Goal: Transaction & Acquisition: Purchase product/service

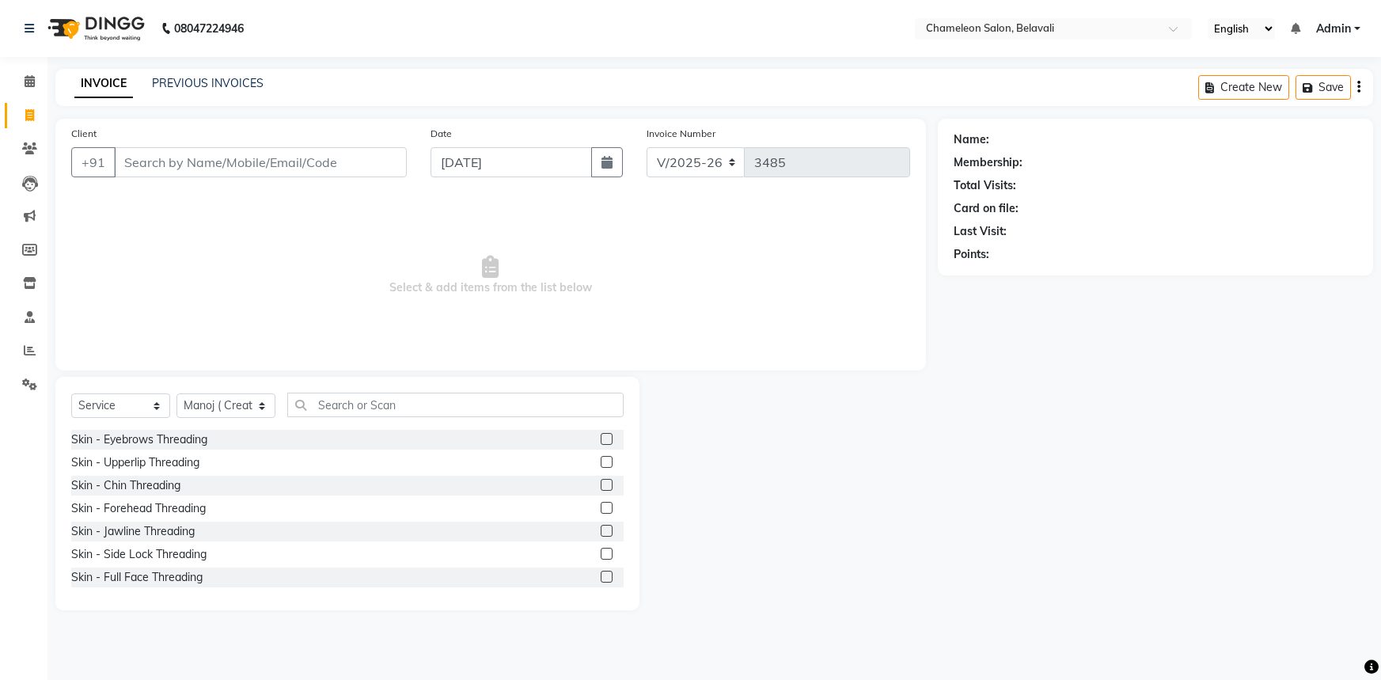
select select "6724"
select select "service"
select select "58829"
drag, startPoint x: 319, startPoint y: 163, endPoint x: 305, endPoint y: 157, distance: 15.3
click at [319, 162] on input "Client" at bounding box center [260, 162] width 293 height 30
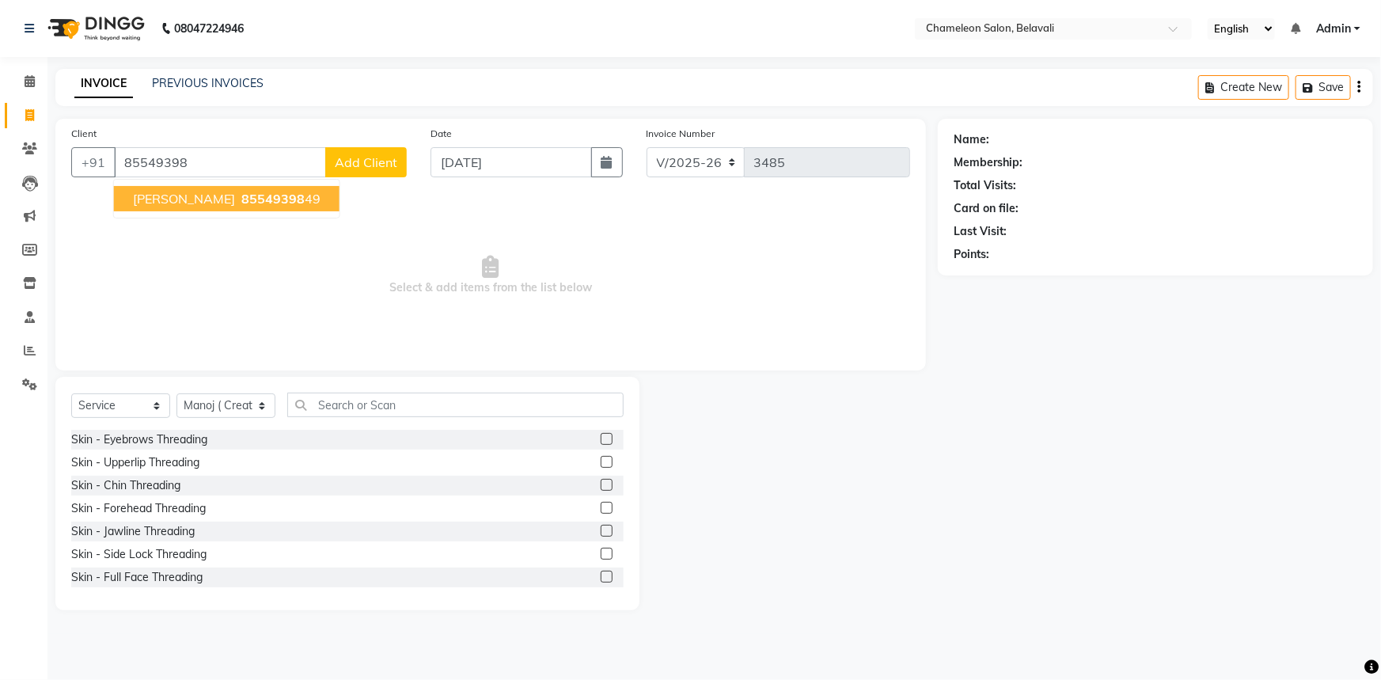
click at [241, 204] on span "85549398" at bounding box center [272, 199] width 63 height 16
type input "8554939849"
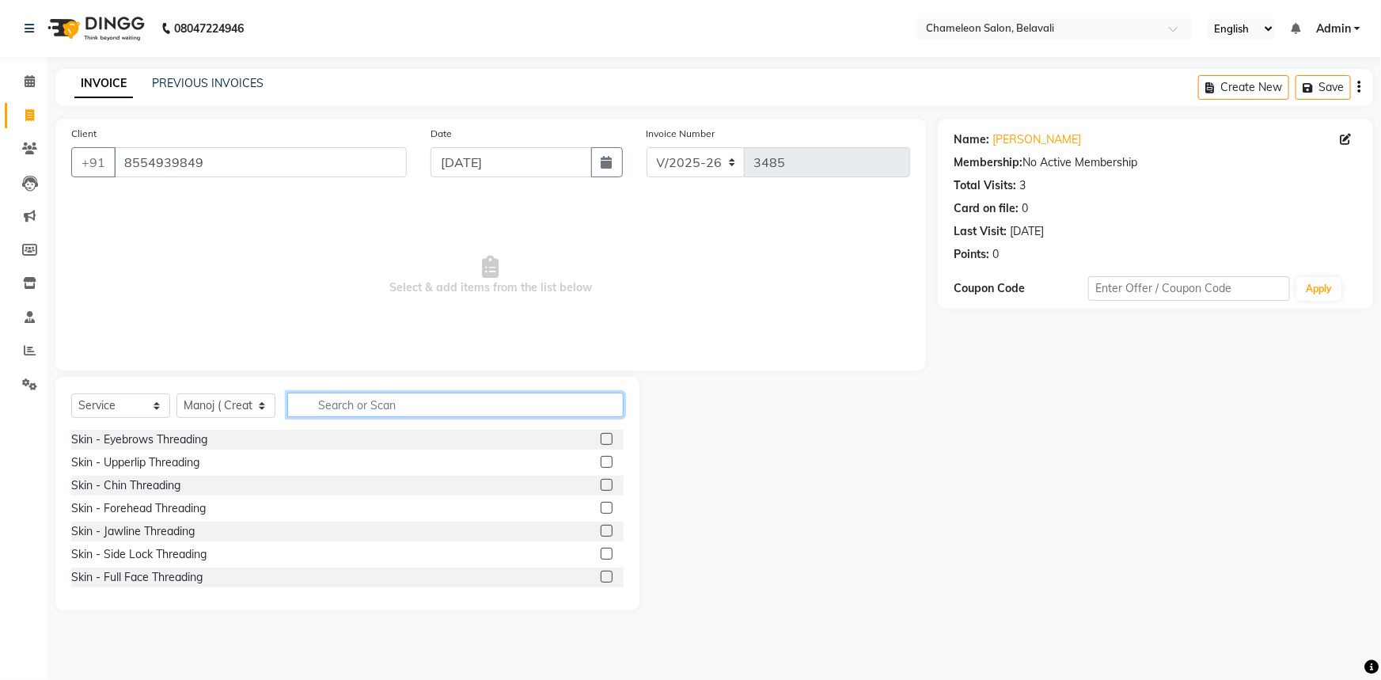
click at [336, 407] on input "text" at bounding box center [455, 405] width 336 height 25
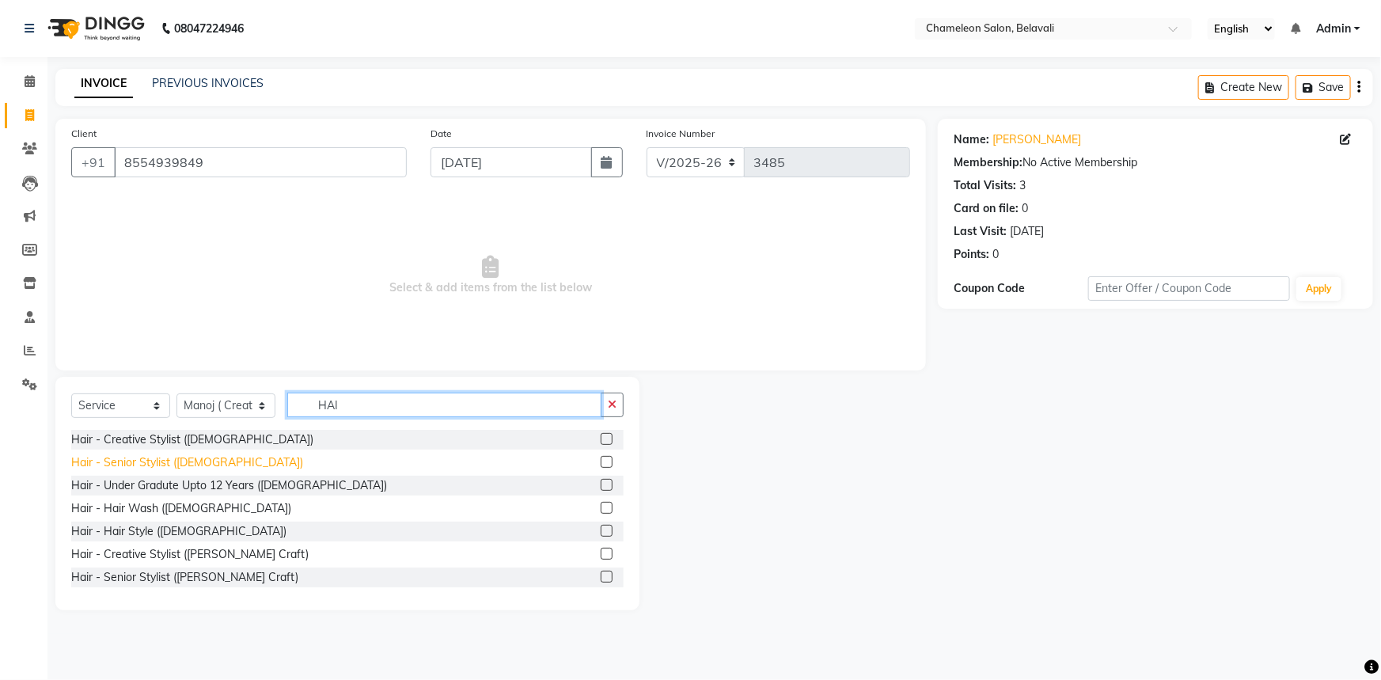
type input "HAI"
click at [127, 458] on div "Hair - Senior Stylist ([DEMOGRAPHIC_DATA])" at bounding box center [187, 462] width 232 height 17
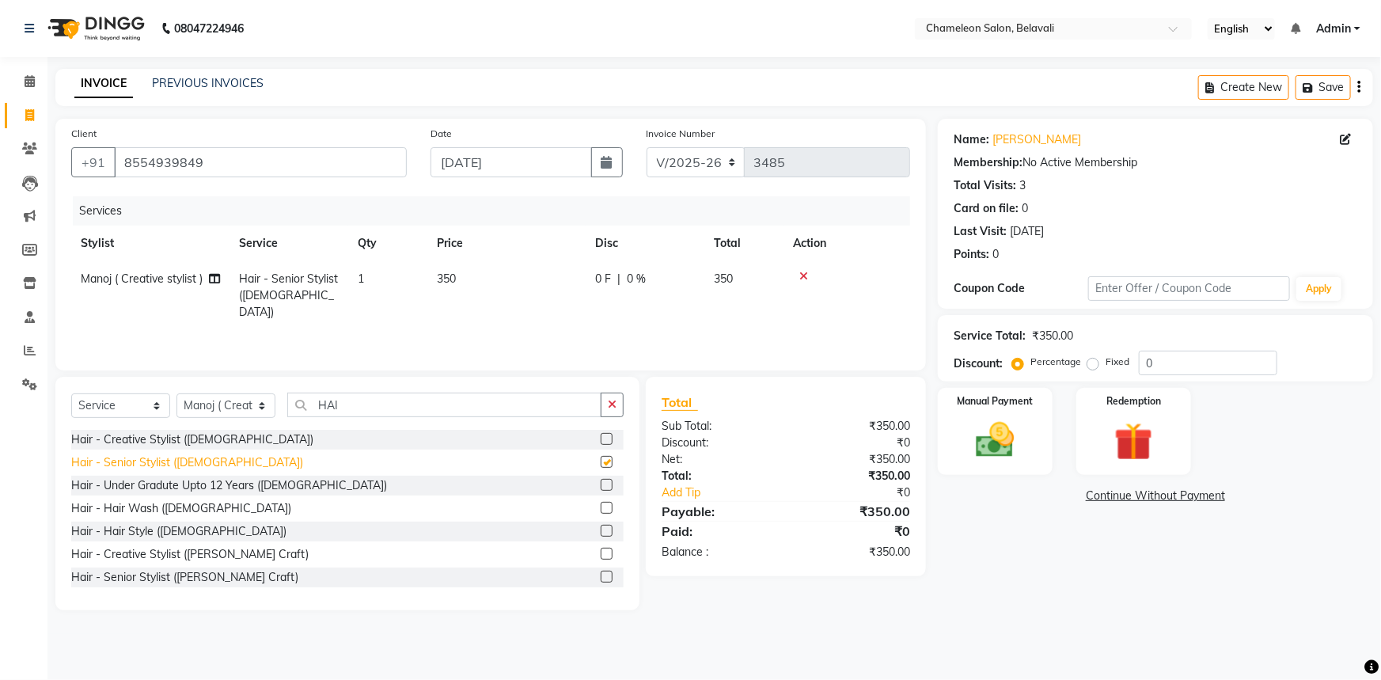
checkbox input "false"
click at [608, 409] on button "button" at bounding box center [612, 405] width 23 height 25
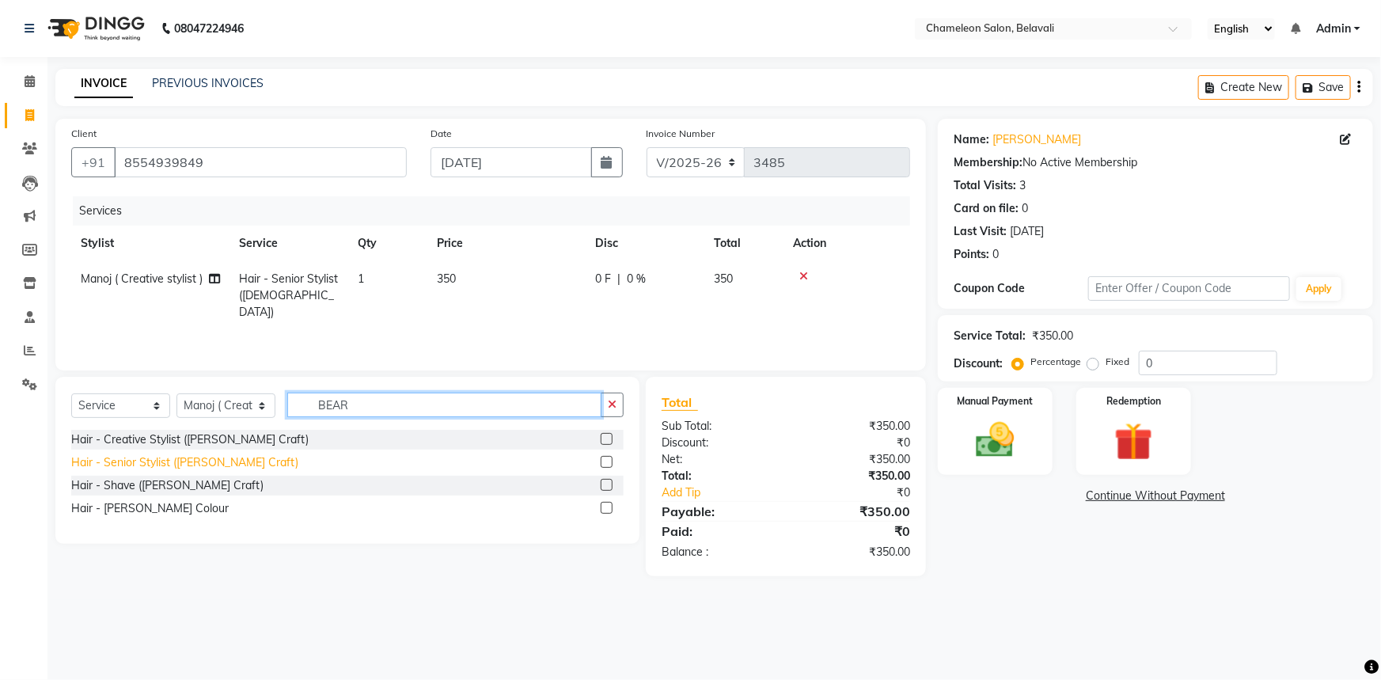
type input "BEAR"
click at [165, 457] on div "Hair - Senior Stylist ([PERSON_NAME] Craft)" at bounding box center [184, 462] width 227 height 17
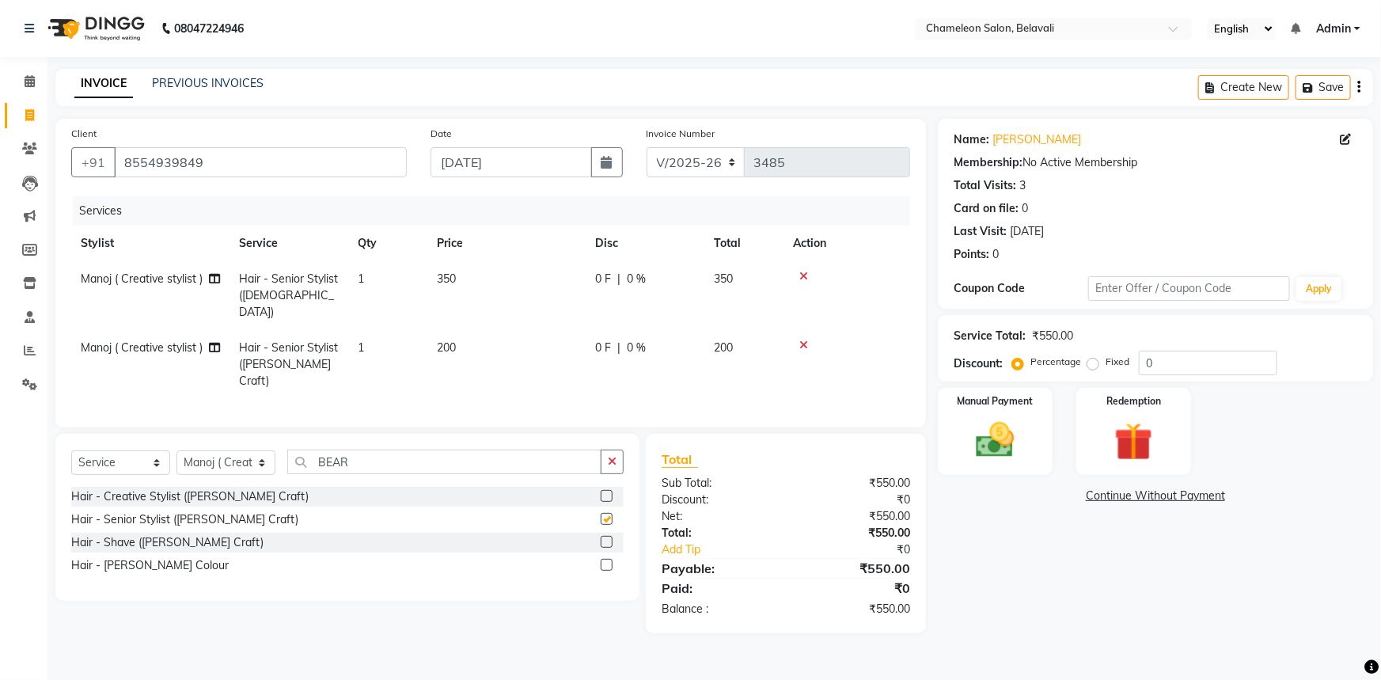
checkbox input "false"
click at [630, 339] on span "0 %" at bounding box center [636, 347] width 19 height 17
select select "58829"
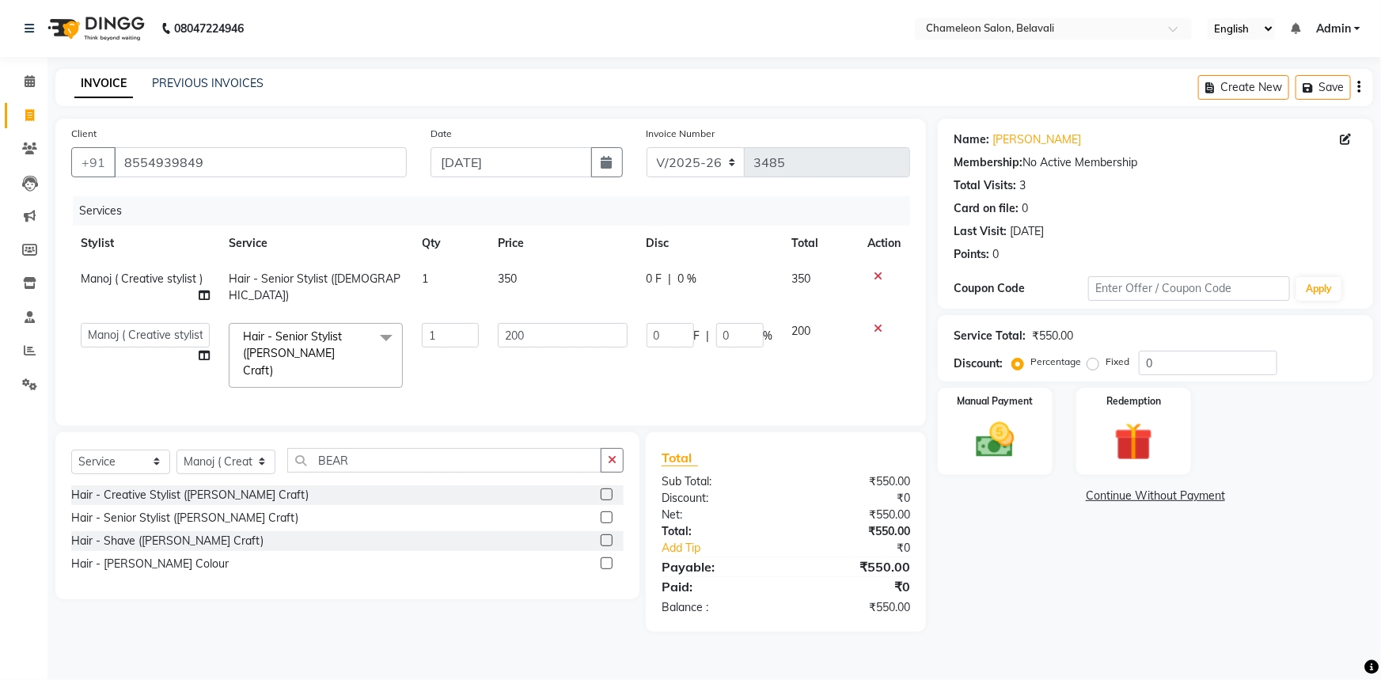
click at [714, 330] on div "0 F | 0 %" at bounding box center [710, 335] width 127 height 25
click at [720, 331] on input "0" at bounding box center [739, 335] width 47 height 25
type input "20"
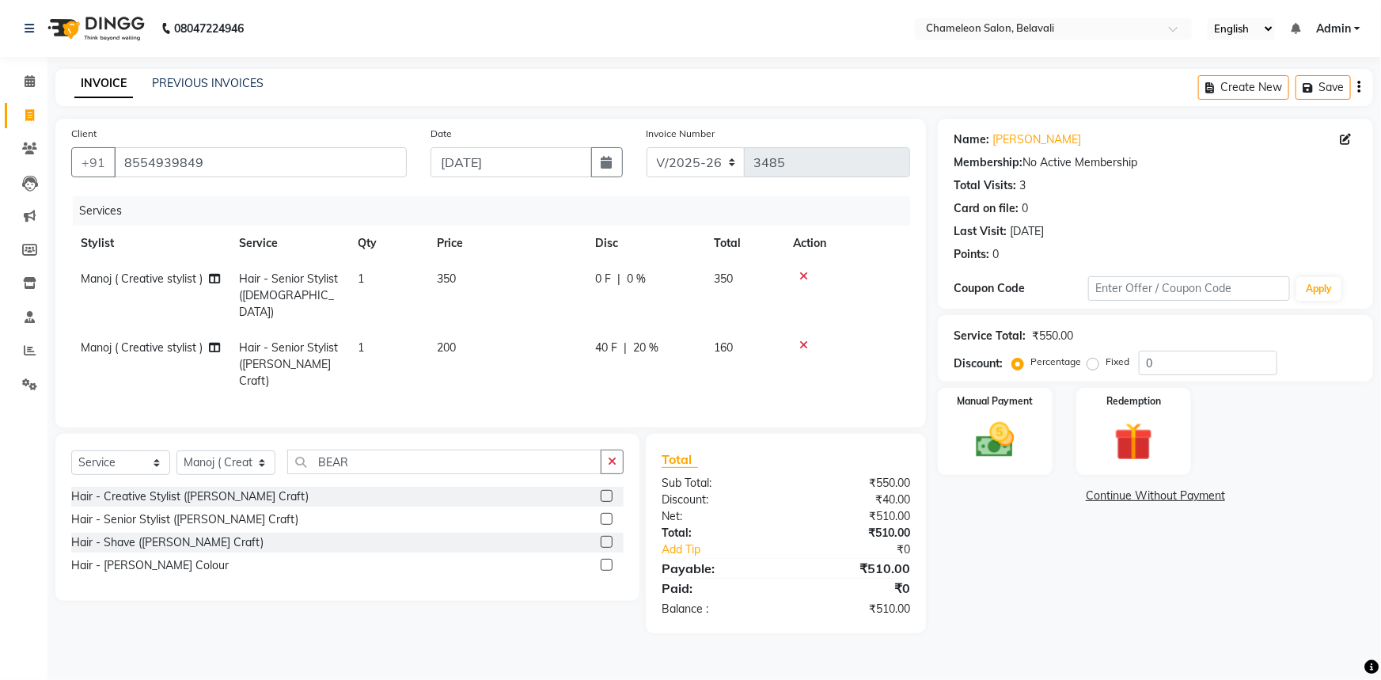
click at [723, 364] on tr "Manoj ( Creative stylist ) Hair - Senior Stylist ([PERSON_NAME] Craft) 1 200 40…" at bounding box center [490, 364] width 839 height 69
click at [618, 280] on span "|" at bounding box center [618, 279] width 3 height 17
select select "58829"
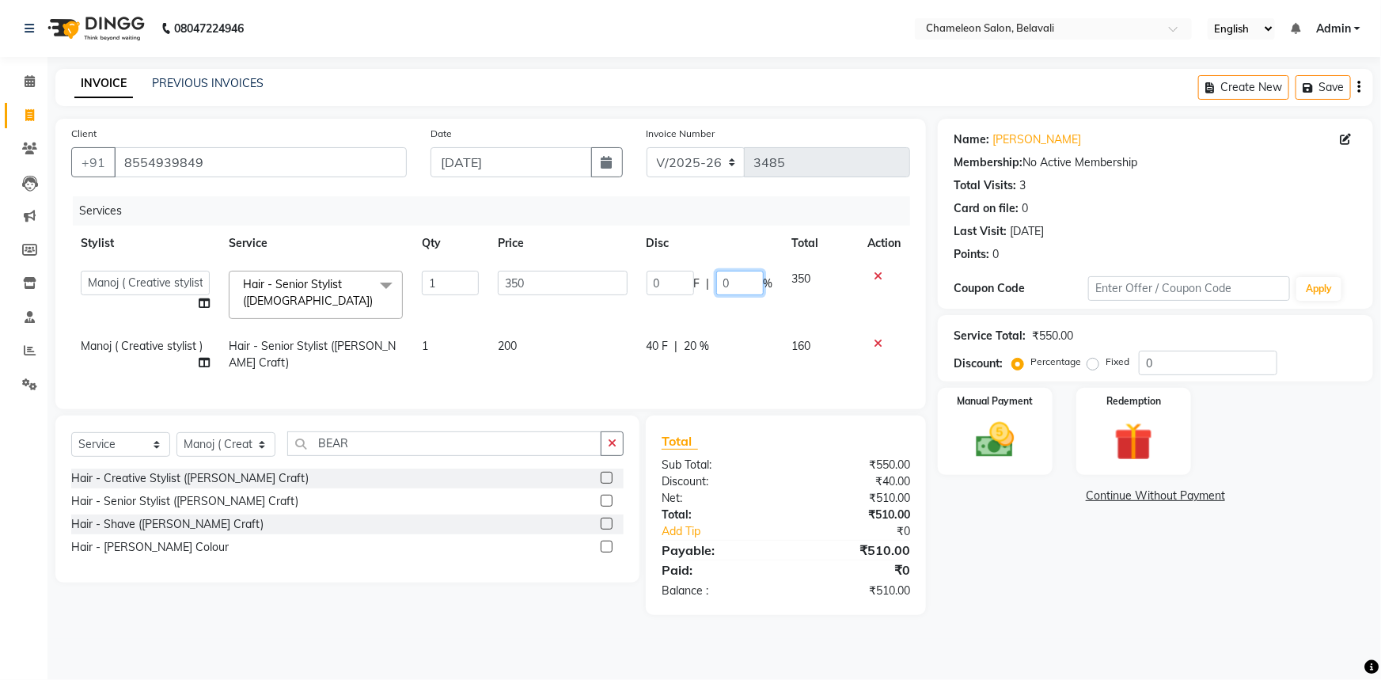
click at [718, 278] on input "0" at bounding box center [739, 283] width 47 height 25
type input "20"
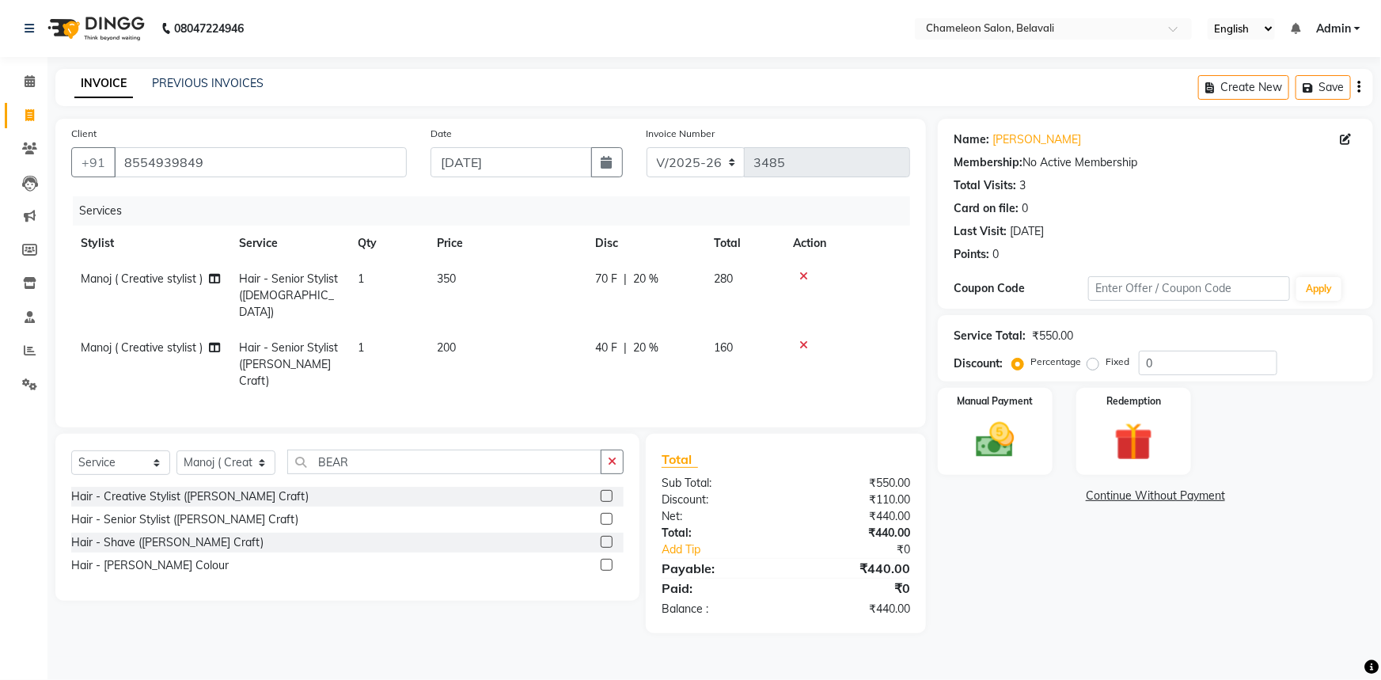
click at [749, 326] on tbody "Manoj ( Creative stylist ) Hair - Senior Stylist ([DEMOGRAPHIC_DATA]) 1 350 70 …" at bounding box center [490, 330] width 839 height 138
click at [154, 283] on span "Manoj ( Creative stylist )" at bounding box center [142, 278] width 122 height 14
select select "58829"
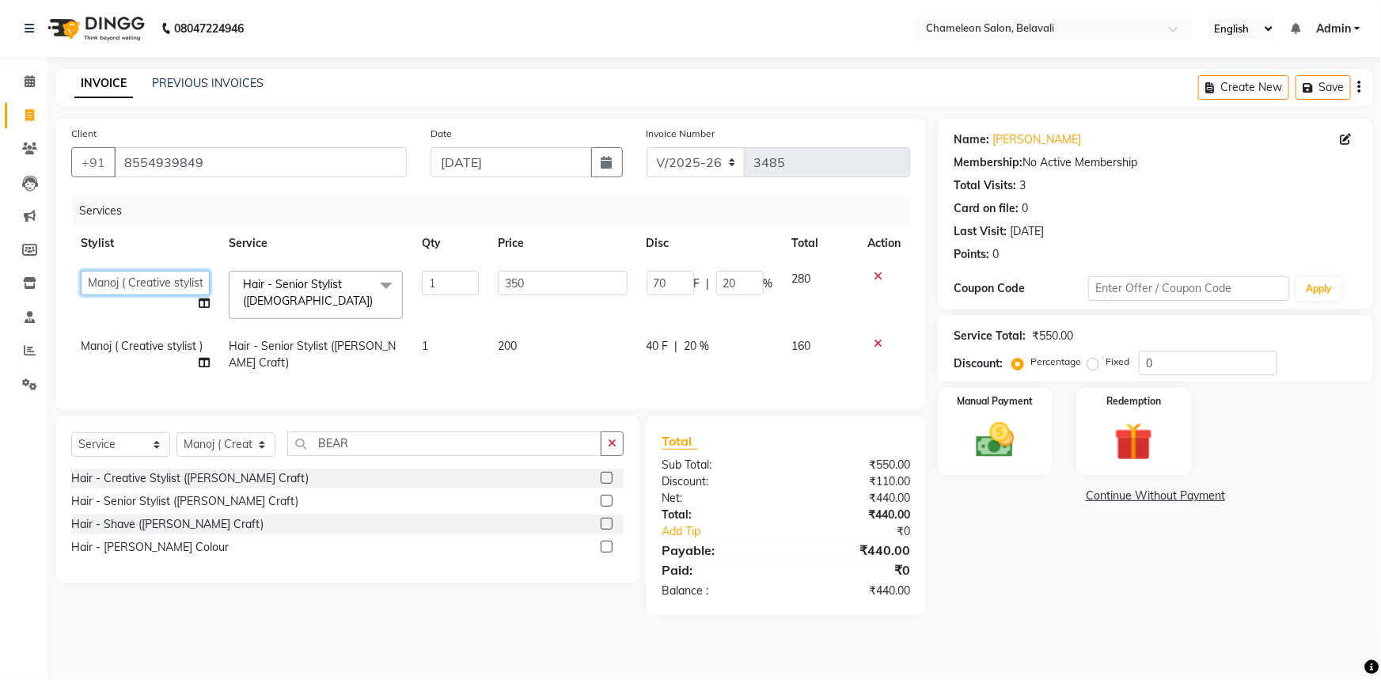
click at [154, 283] on select "[PERSON_NAME] [PERSON_NAME] ( Creative stylist ) [PERSON_NAME] rohit [PERSON_NA…" at bounding box center [145, 283] width 129 height 25
select select "65784"
click at [179, 343] on span "Manoj ( Creative stylist )" at bounding box center [142, 346] width 122 height 14
select select "58829"
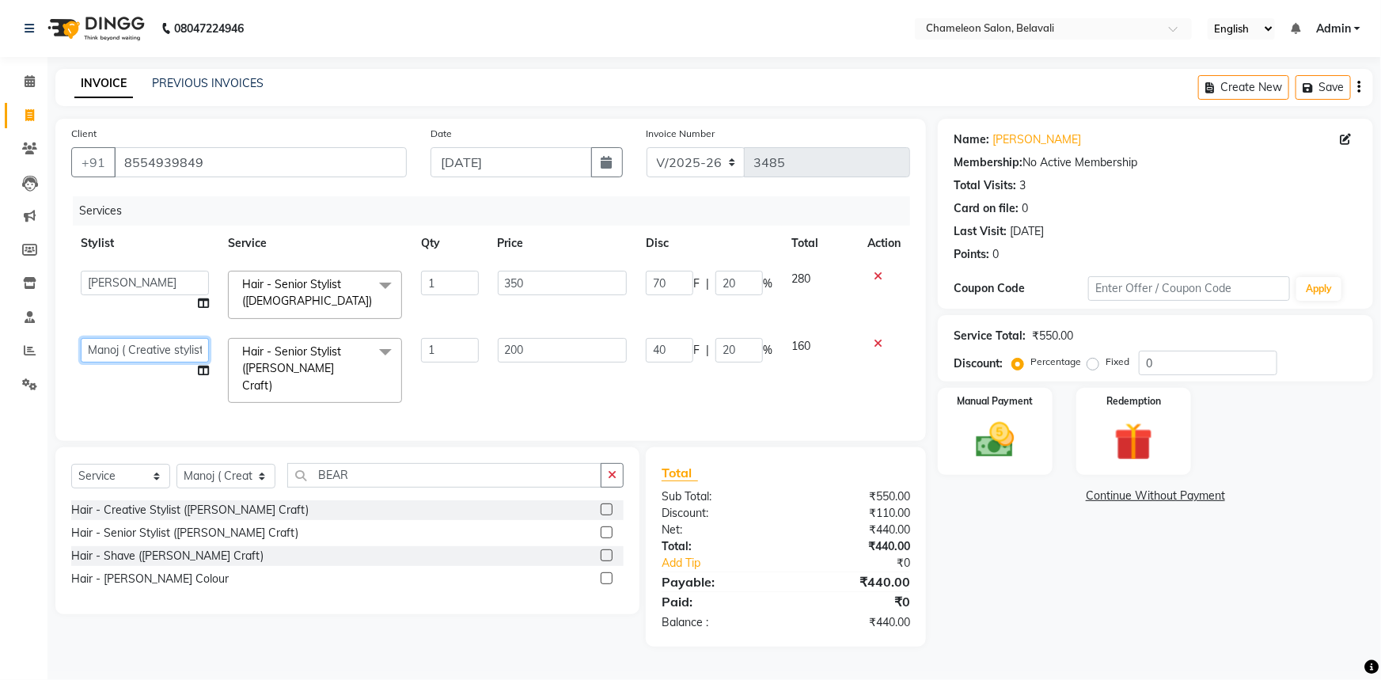
click at [179, 343] on select "[PERSON_NAME] [PERSON_NAME] ( Creative stylist ) [PERSON_NAME] rohit [PERSON_NA…" at bounding box center [145, 350] width 128 height 25
select select "65784"
click at [1021, 440] on img at bounding box center [995, 440] width 65 height 46
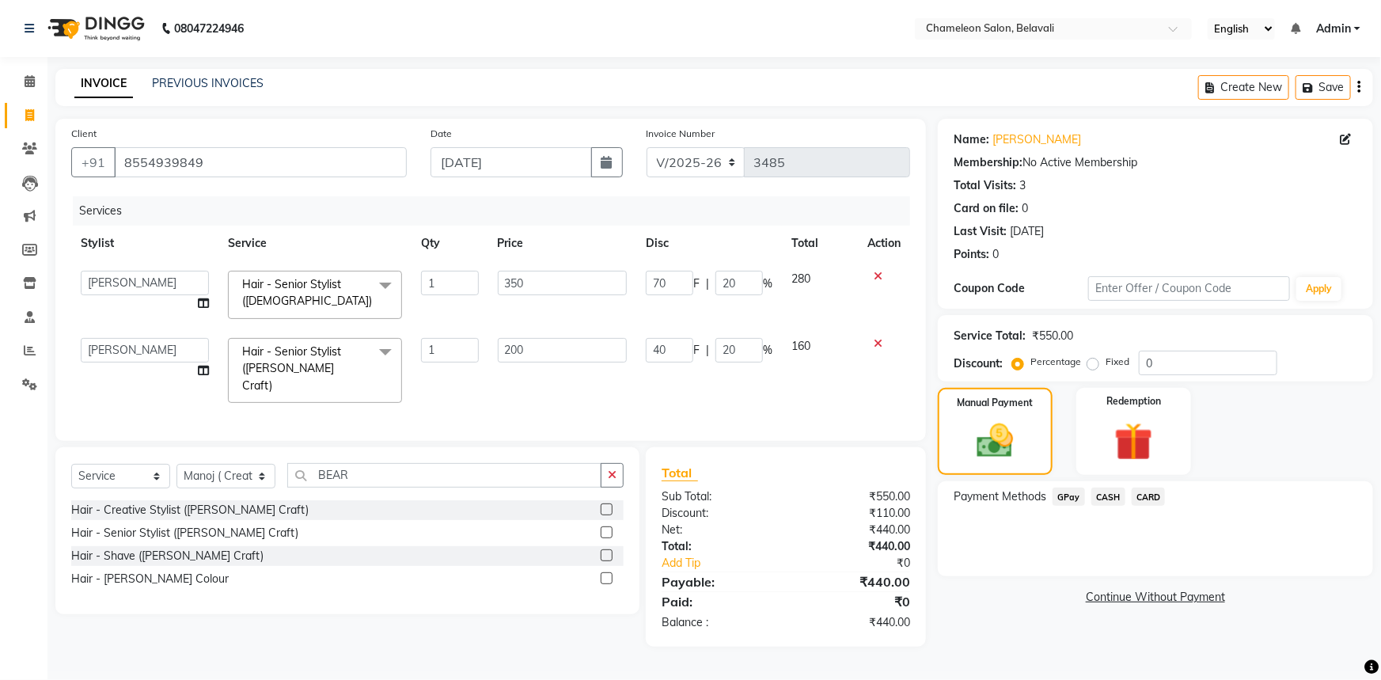
click at [1069, 497] on span "GPay" at bounding box center [1069, 496] width 32 height 18
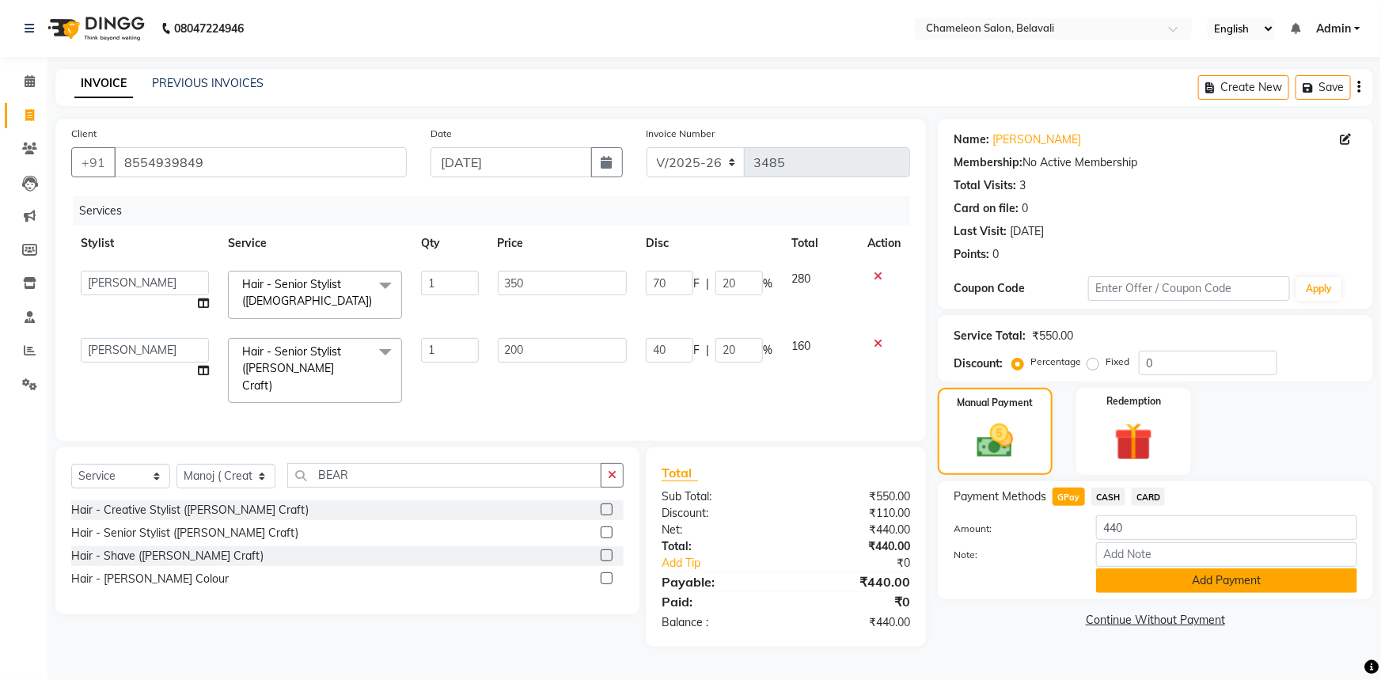
click at [1145, 571] on button "Add Payment" at bounding box center [1226, 580] width 261 height 25
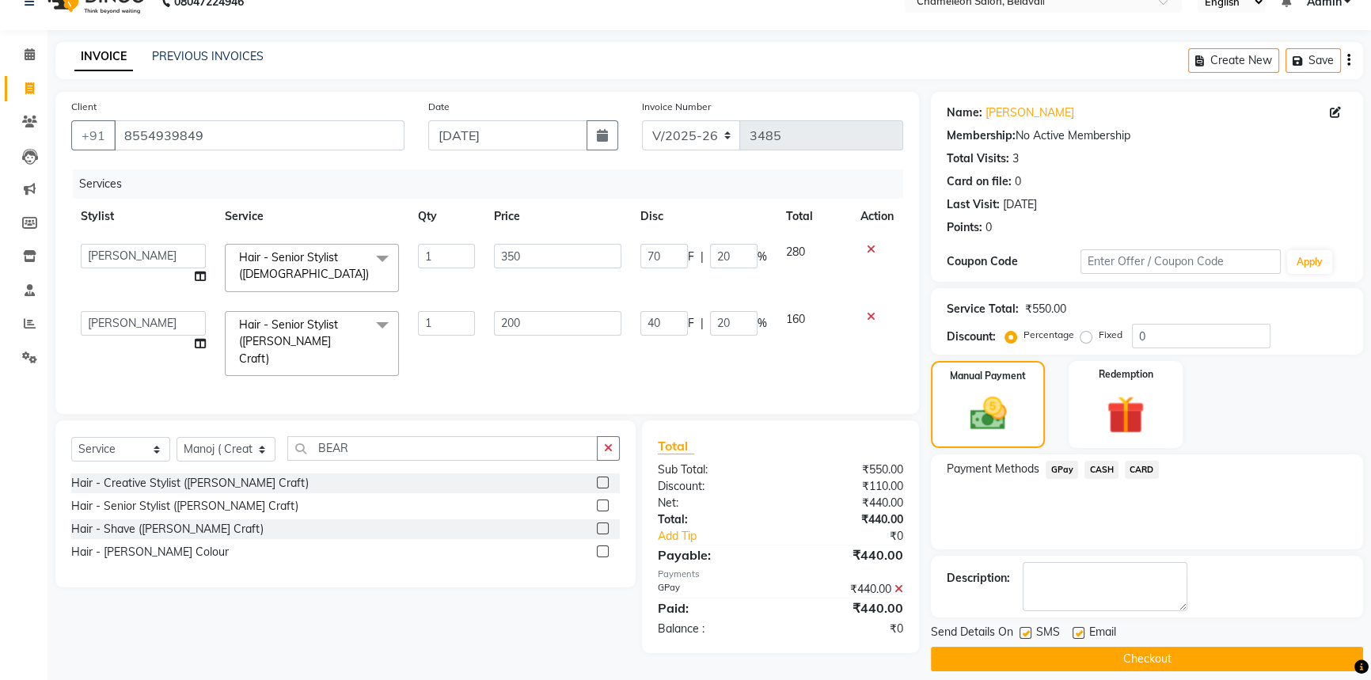
scroll to position [40, 0]
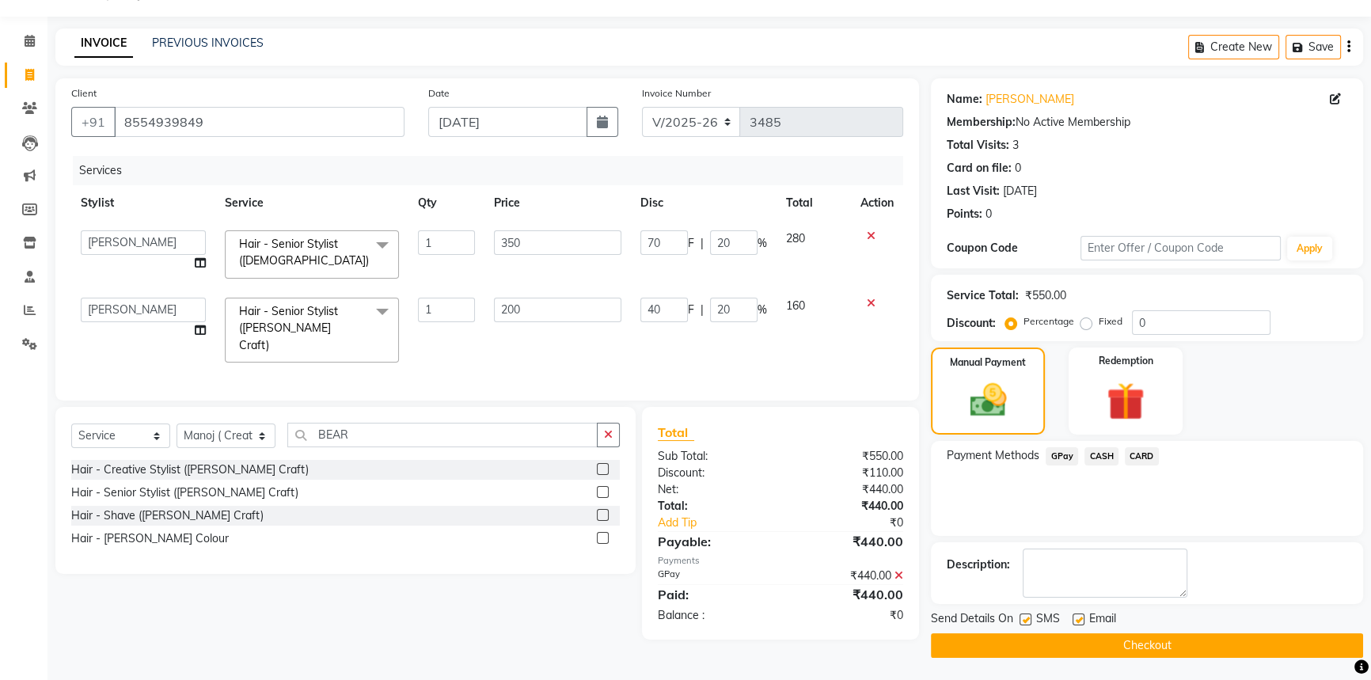
click at [1121, 651] on button "Checkout" at bounding box center [1147, 645] width 432 height 25
